Goal: Information Seeking & Learning: Learn about a topic

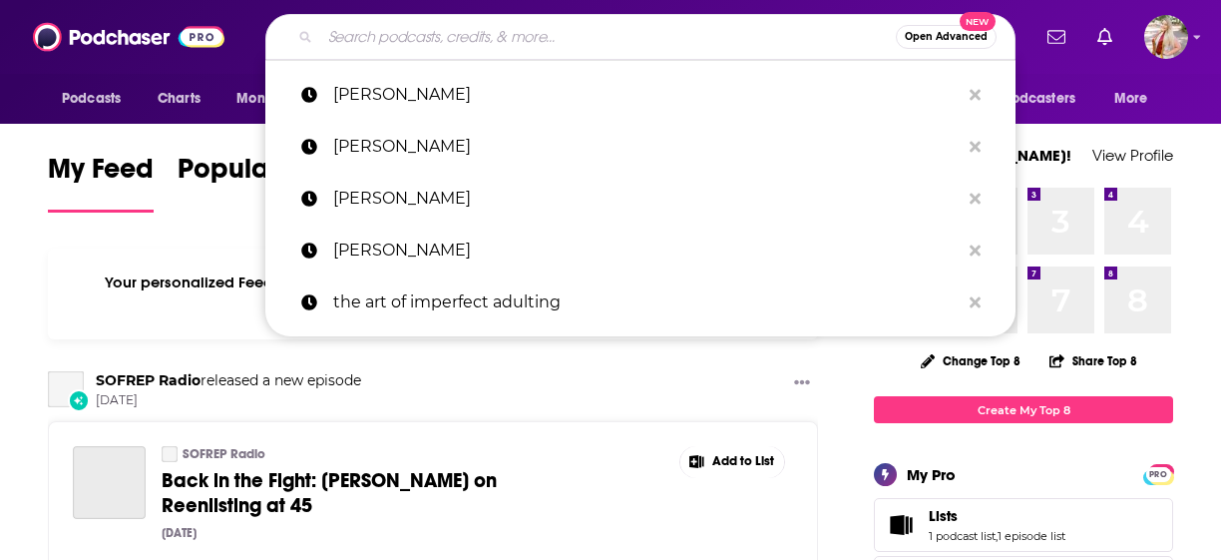
click at [533, 46] on input "Search podcasts, credits, & more..." at bounding box center [607, 37] width 575 height 32
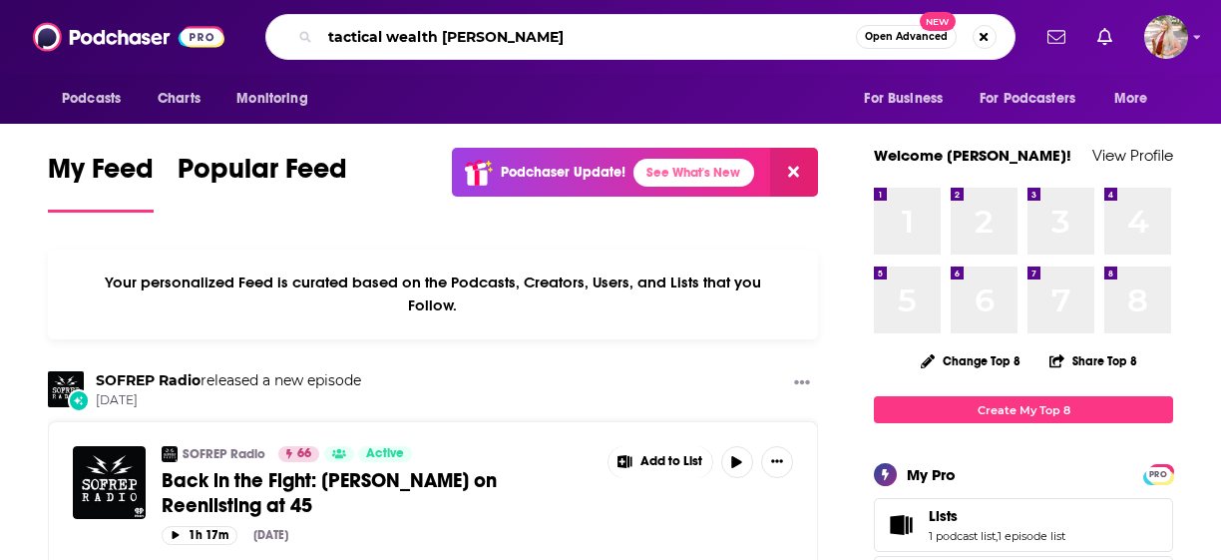
type input "tactical wealth [PERSON_NAME]"
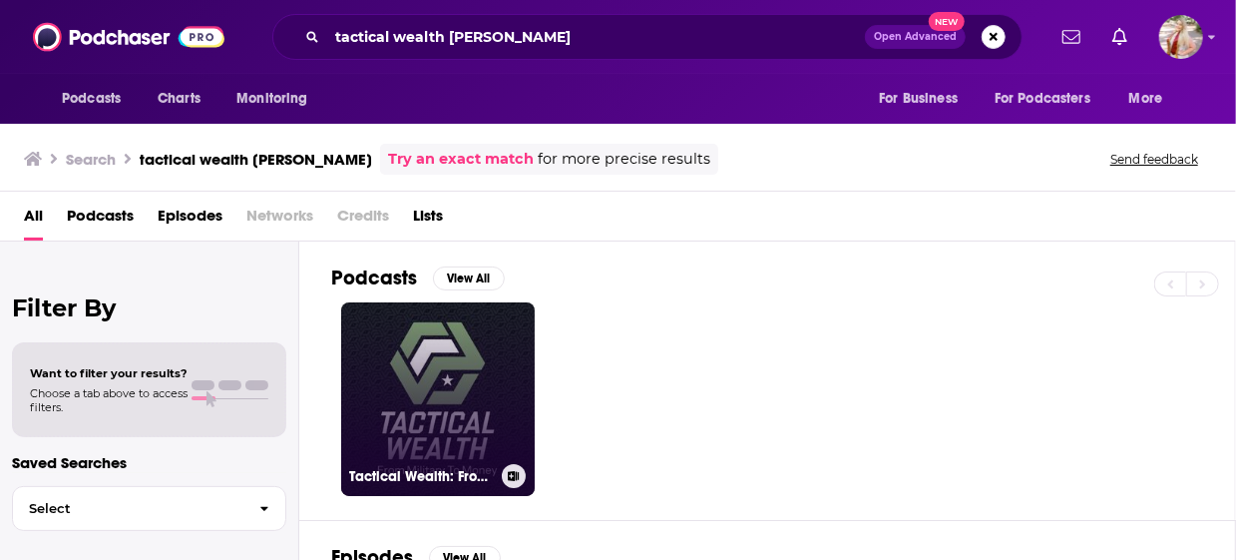
click at [451, 372] on link "Tactical Wealth: From Military to Money" at bounding box center [437, 398] width 193 height 193
